Goal: Task Accomplishment & Management: Complete application form

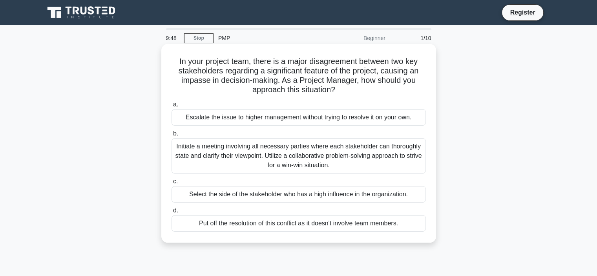
click at [267, 164] on div "Initiate a meeting involving all necessary parties where each stakeholder can t…" at bounding box center [299, 155] width 254 height 35
click at [172, 136] on input "b. Initiate a meeting involving all necessary parties where each stakeholder ca…" at bounding box center [172, 133] width 0 height 5
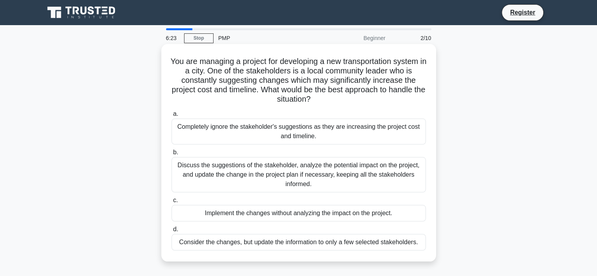
click at [348, 129] on div "Completely ignore the stakeholder's suggestions as they are increasing the proj…" at bounding box center [299, 132] width 254 height 26
click at [172, 117] on input "a. Completely ignore the stakeholder's suggestions as they are increasing the p…" at bounding box center [172, 113] width 0 height 5
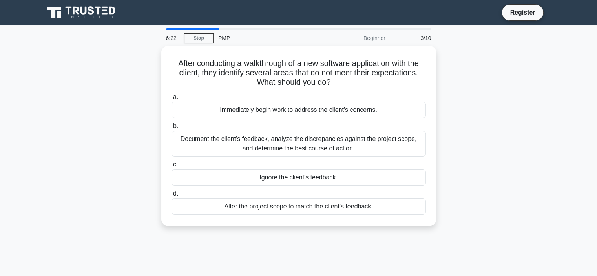
click at [348, 131] on div "Document the client's feedback, analyze the discrepancies against the project s…" at bounding box center [299, 144] width 254 height 26
click at [172, 129] on input "b. Document the client's feedback, analyze the discrepancies against the projec…" at bounding box center [172, 126] width 0 height 5
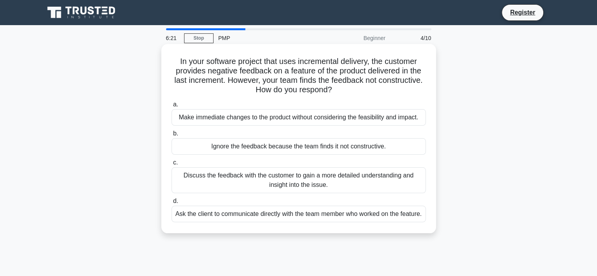
click at [337, 146] on div "Ignore the feedback because the team finds it not constructive." at bounding box center [299, 146] width 254 height 16
click at [172, 136] on input "b. Ignore the feedback because the team finds it not constructive." at bounding box center [172, 133] width 0 height 5
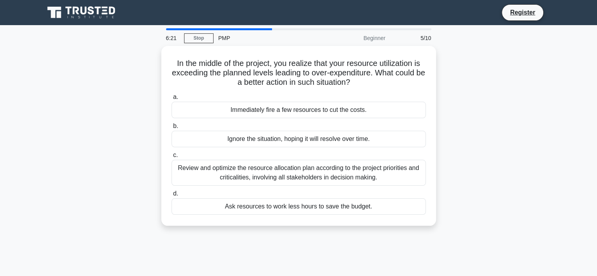
click at [337, 146] on div "a. Immediately fire a few resources to cut the costs. b. Ignore the situation, …" at bounding box center [299, 154] width 264 height 126
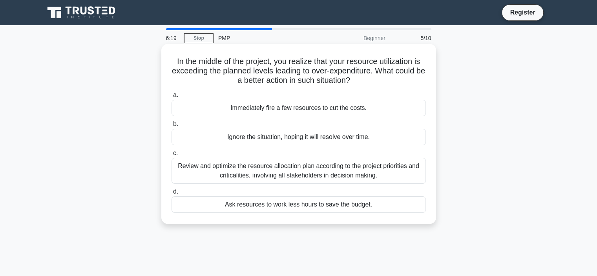
click at [341, 128] on label "b. Ignore the situation, hoping it will resolve over time." at bounding box center [299, 132] width 254 height 26
click at [172, 127] on input "b. Ignore the situation, hoping it will resolve over time." at bounding box center [172, 124] width 0 height 5
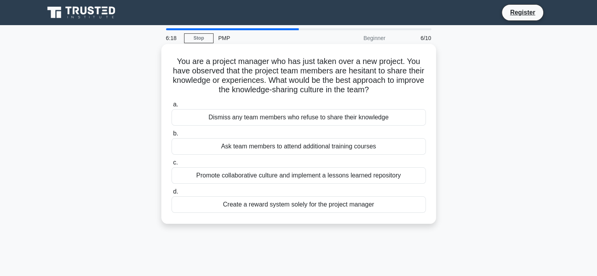
click at [336, 142] on div "Ask team members to attend additional training courses" at bounding box center [299, 146] width 254 height 16
click at [172, 136] on input "b. Ask team members to attend additional training courses" at bounding box center [172, 133] width 0 height 5
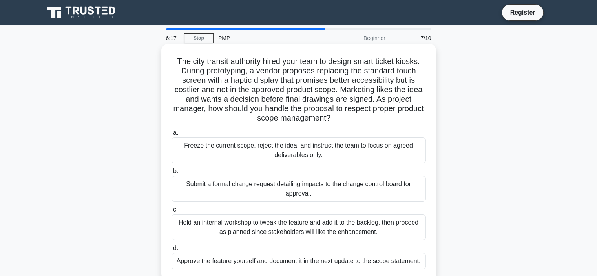
click at [343, 146] on div "Freeze the current scope, reject the idea, and instruct the team to focus on ag…" at bounding box center [299, 150] width 254 height 26
click at [172, 135] on input "a. Freeze the current scope, reject the idea, and instruct the team to focus on…" at bounding box center [172, 132] width 0 height 5
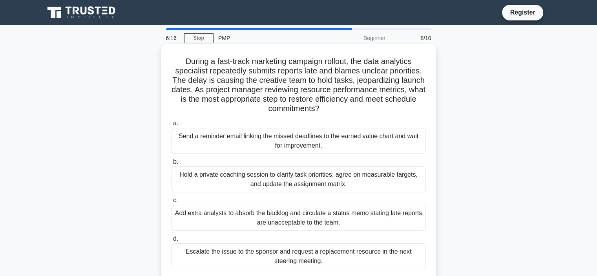
click at [332, 184] on div "Hold a private coaching session to clarify task priorities, agree on measurable…" at bounding box center [299, 179] width 254 height 26
click at [172, 164] on input "b. Hold a private coaching session to clarify task priorities, agree on measura…" at bounding box center [172, 161] width 0 height 5
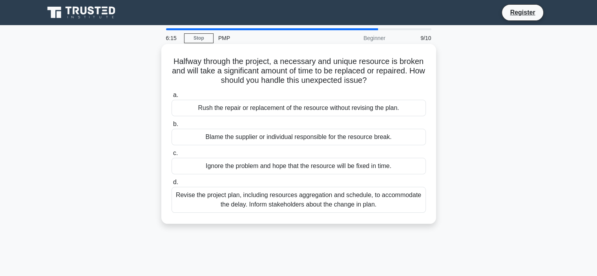
click at [326, 199] on div "Revise the project plan, including resources aggregation and schedule, to accom…" at bounding box center [299, 200] width 254 height 26
click at [172, 185] on input "d. Revise the project plan, including resources aggregation and schedule, to ac…" at bounding box center [172, 182] width 0 height 5
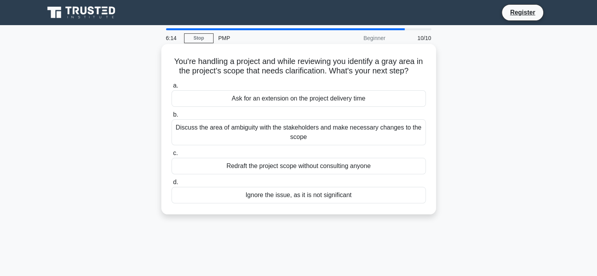
click at [340, 141] on div "Discuss the area of ambiguity with the stakeholders and make necessary changes …" at bounding box center [299, 132] width 254 height 26
click at [172, 117] on input "b. Discuss the area of ambiguity with the stakeholders and make necessary chang…" at bounding box center [172, 114] width 0 height 5
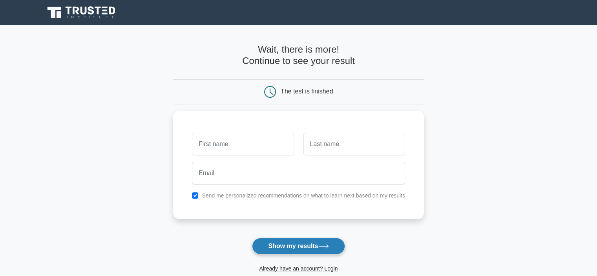
click at [271, 247] on button "Show my results" at bounding box center [298, 246] width 93 height 16
